Goal: Find contact information: Find contact information

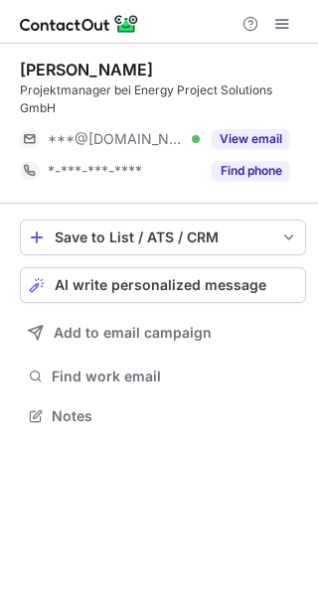
scroll to position [403, 318]
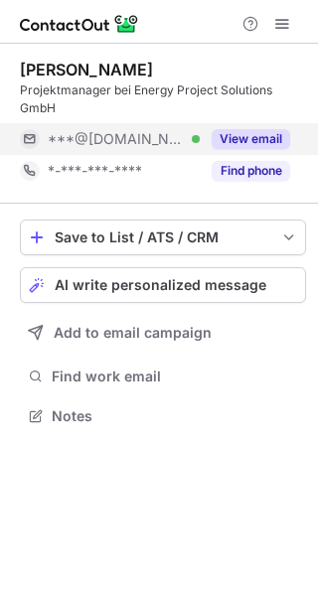
click at [229, 136] on button "View email" at bounding box center [251, 139] width 79 height 20
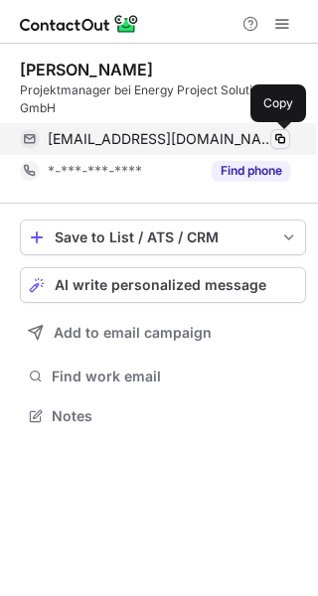
click at [279, 136] on span at bounding box center [280, 139] width 16 height 16
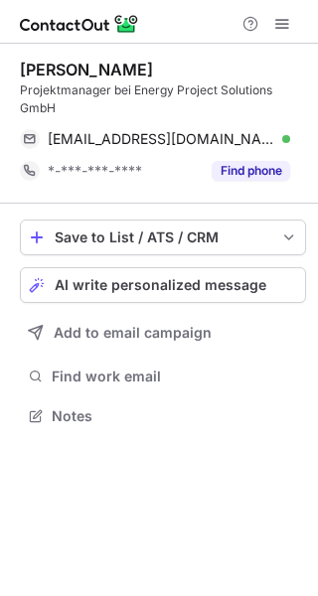
drag, startPoint x: 180, startPoint y: 70, endPoint x: 21, endPoint y: 75, distance: 159.1
click at [21, 75] on div "Sjalmach Simbargov" at bounding box center [163, 70] width 286 height 20
copy div "Sjalmach Simbargov"
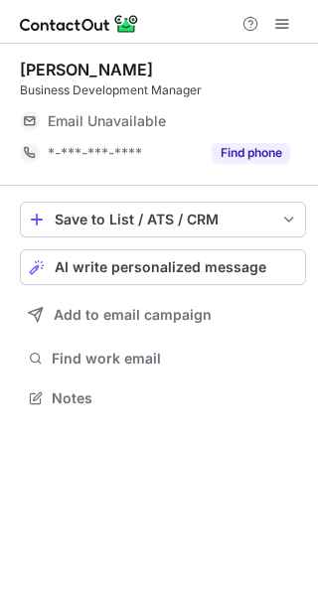
scroll to position [385, 318]
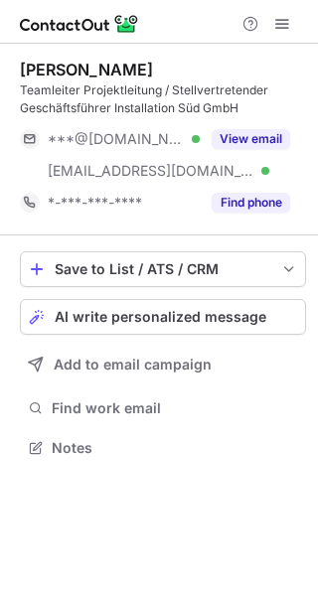
scroll to position [434, 318]
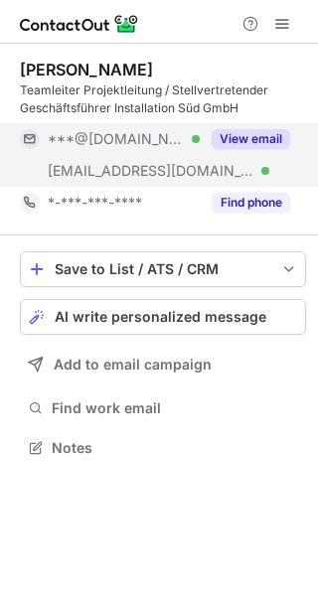
click at [253, 137] on button "View email" at bounding box center [251, 139] width 79 height 20
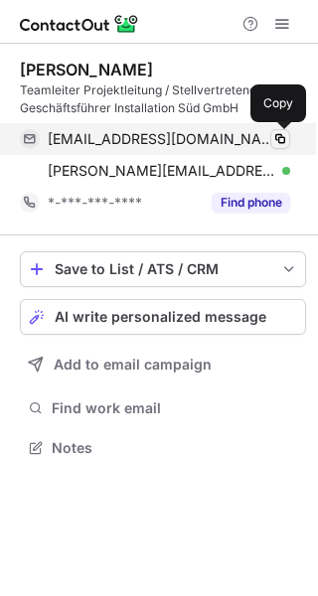
click at [281, 137] on span at bounding box center [280, 139] width 16 height 16
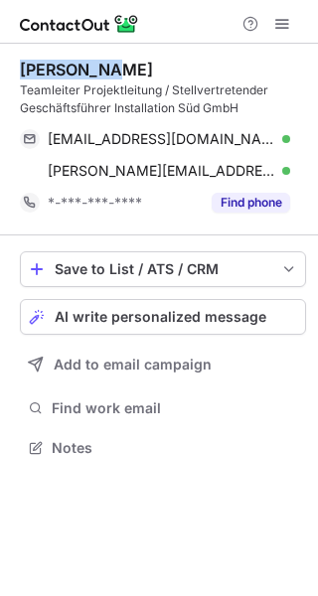
drag, startPoint x: 106, startPoint y: 72, endPoint x: 12, endPoint y: 68, distance: 94.5
click at [12, 68] on div "Lucas Kohl Teamleiter Projektleitung / Stellvertretender Geschäftsführer Instal…" at bounding box center [159, 261] width 318 height 434
copy div "[PERSON_NAME]"
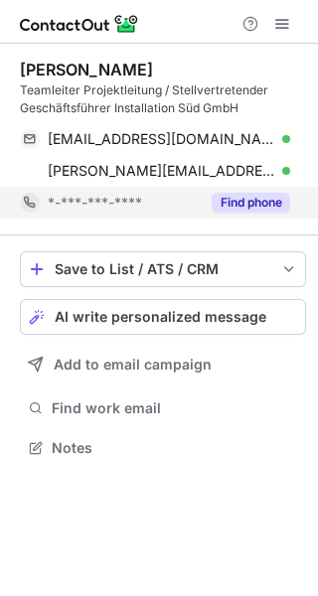
click at [229, 198] on button "Find phone" at bounding box center [251, 203] width 79 height 20
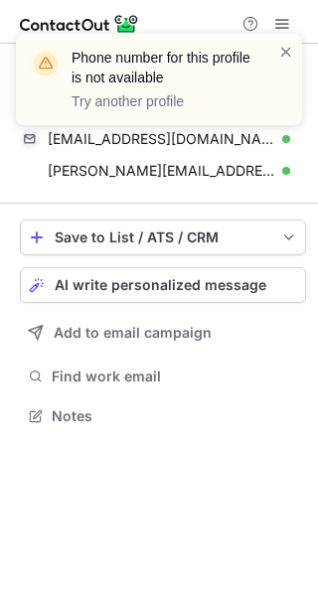
scroll to position [403, 318]
